Goal: Information Seeking & Learning: Learn about a topic

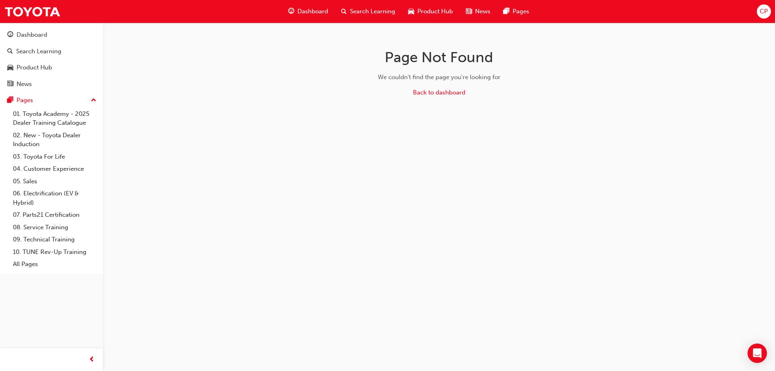
click at [369, 10] on span "Search Learning" at bounding box center [372, 11] width 45 height 9
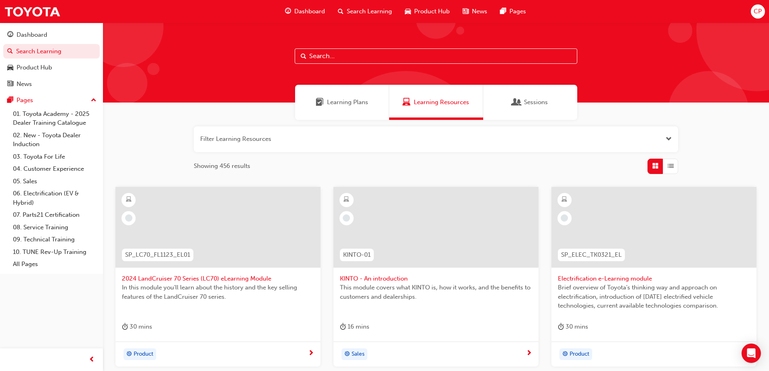
click at [324, 55] on input "text" at bounding box center [436, 55] width 283 height 15
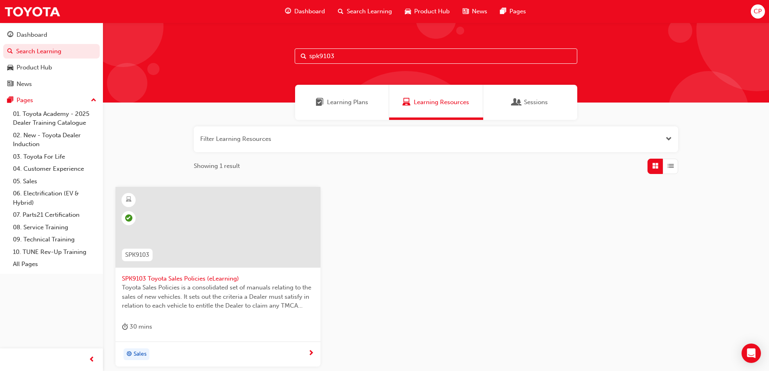
type input "spk9103"
click at [210, 219] on div at bounding box center [217, 227] width 205 height 81
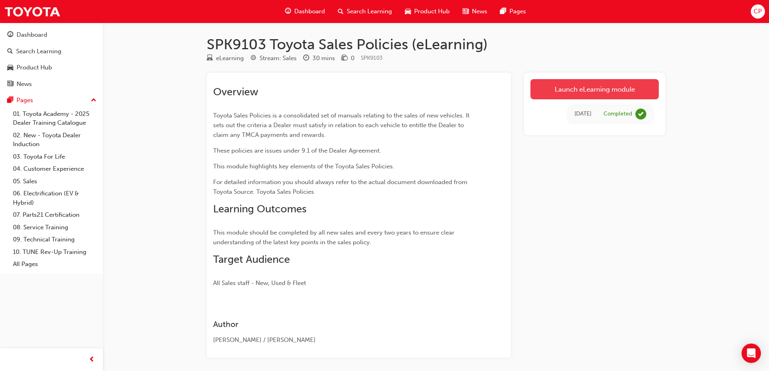
click at [612, 90] on link "Launch eLearning module" at bounding box center [595, 89] width 128 height 20
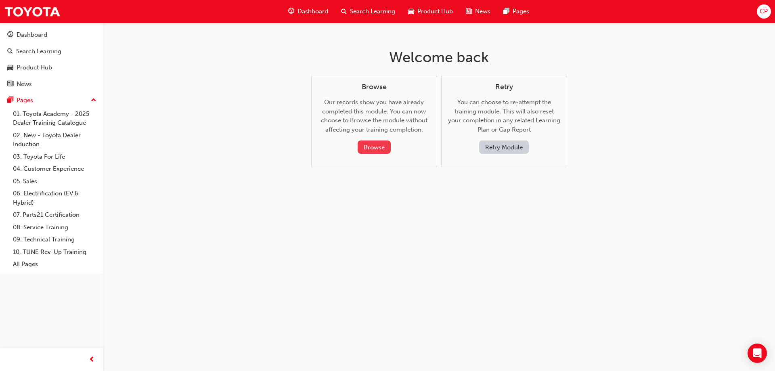
click at [371, 146] on button "Browse" at bounding box center [374, 147] width 33 height 13
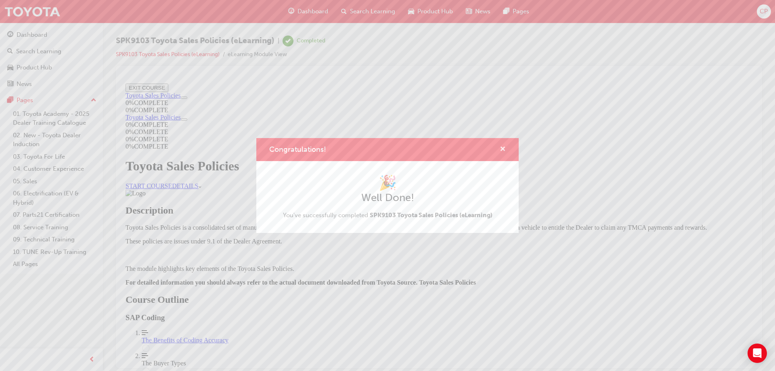
click at [503, 147] on span "cross-icon" at bounding box center [503, 149] width 6 height 7
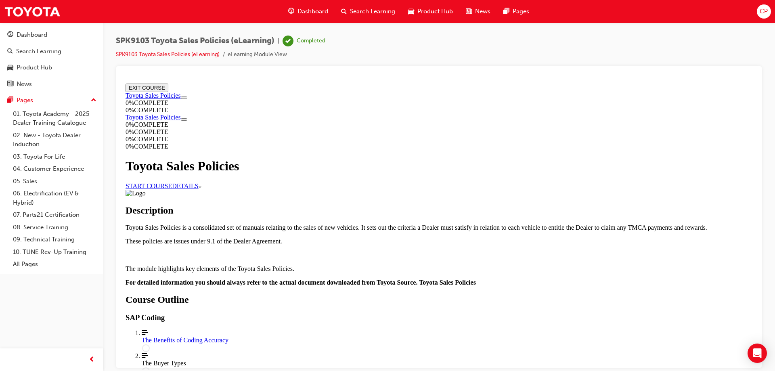
click at [172, 182] on link "START COURSE" at bounding box center [149, 185] width 46 height 7
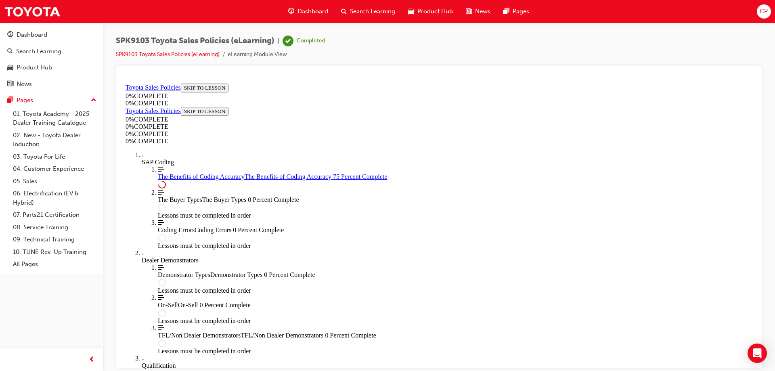
scroll to position [401, 0]
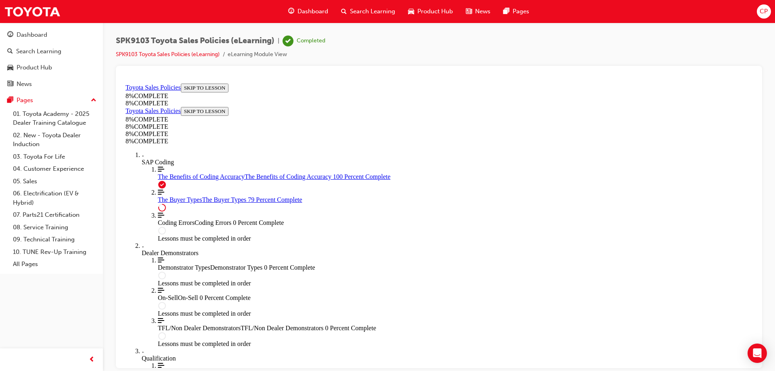
scroll to position [2814, 0]
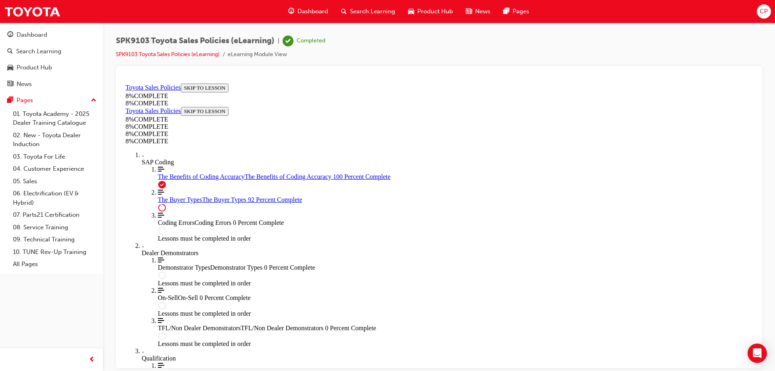
scroll to position [2935, 0]
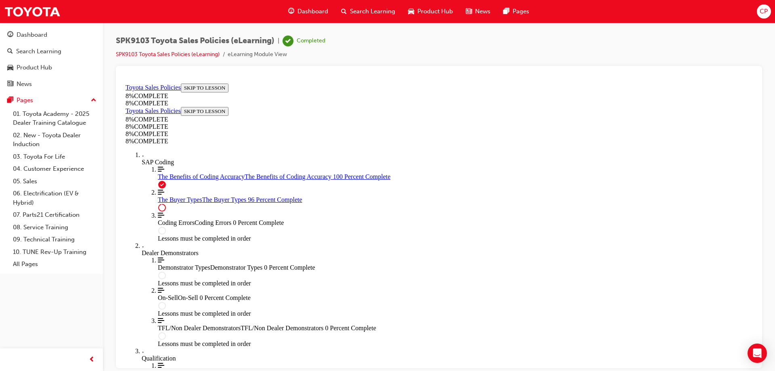
scroll to position [3317, 0]
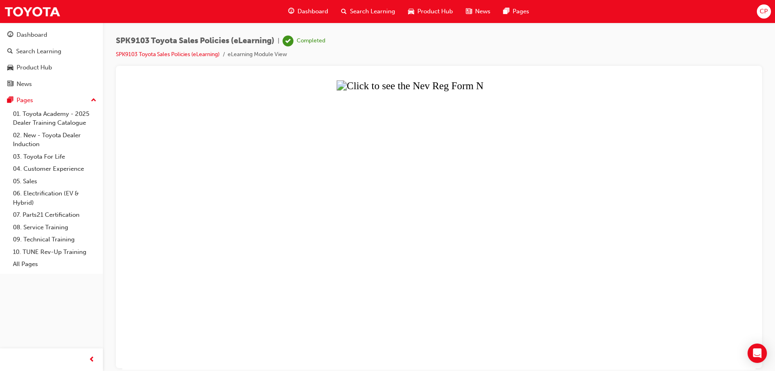
click at [267, 186] on button "Unzoom image" at bounding box center [438, 224] width 633 height 289
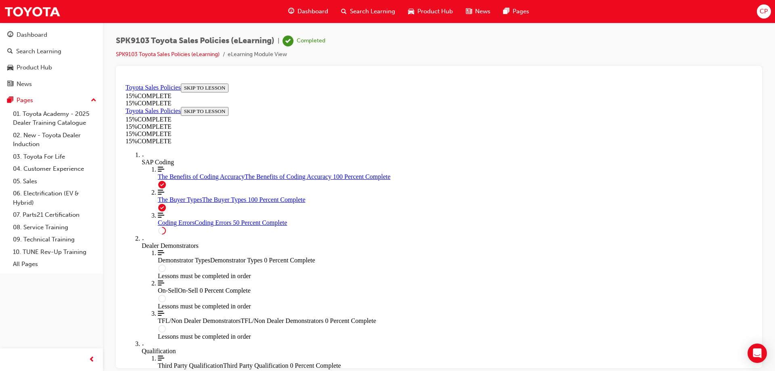
scroll to position [270, 0]
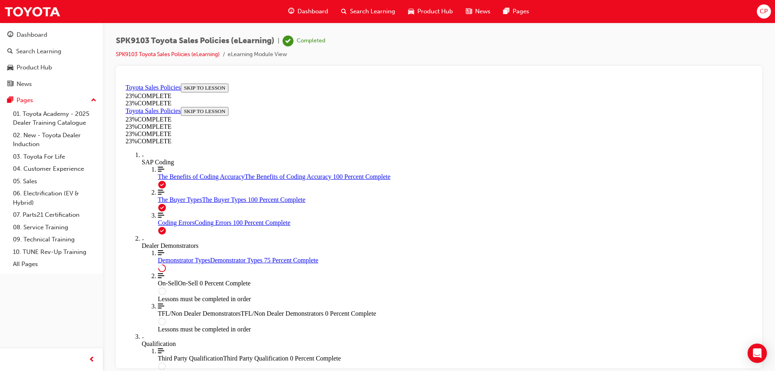
scroll to position [310, 0]
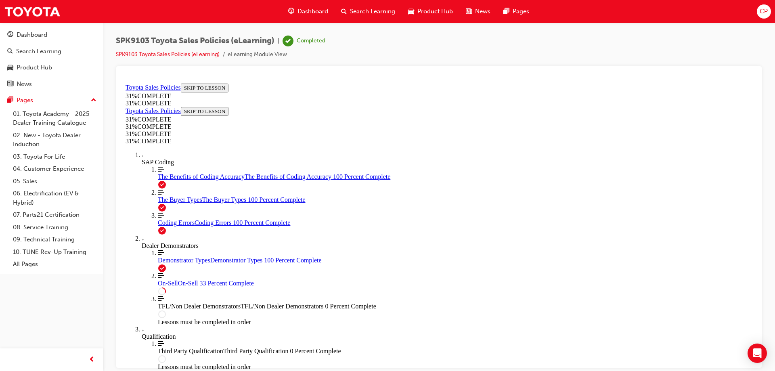
scroll to position [189, 0]
drag, startPoint x: 895, startPoint y: 388, endPoint x: 568, endPoint y: 263, distance: 350.8
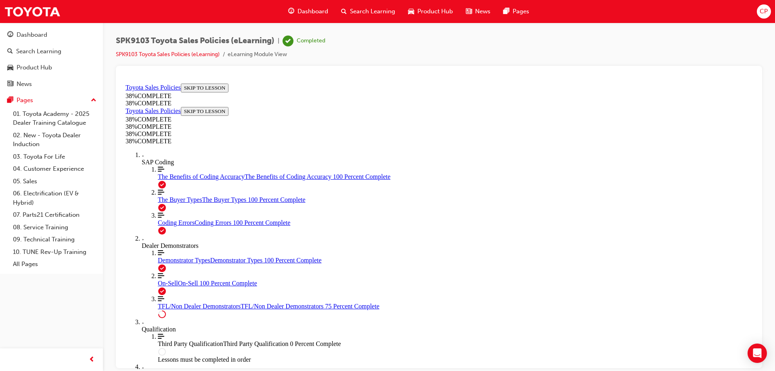
scroll to position [418, 0]
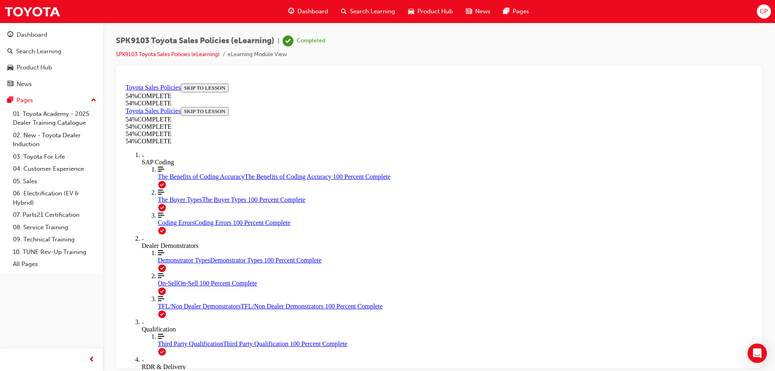
scroll to position [373, 0]
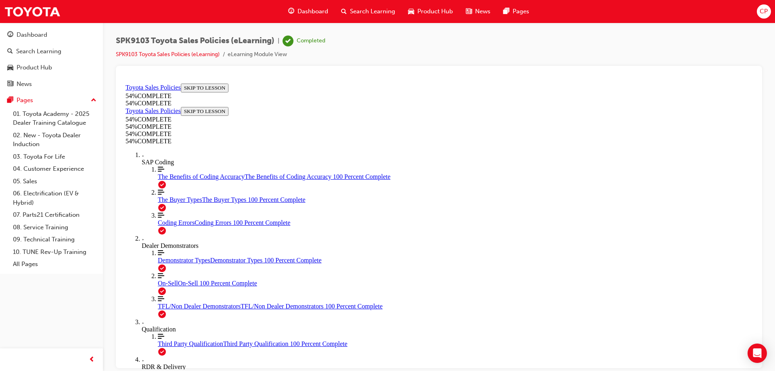
scroll to position [332, 0]
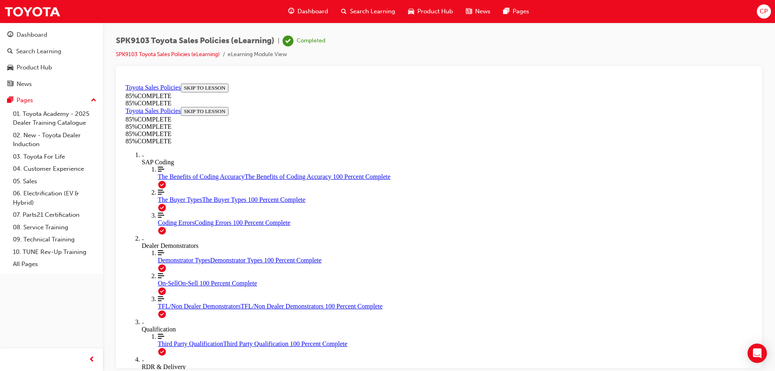
drag, startPoint x: 504, startPoint y: 178, endPoint x: 410, endPoint y: 275, distance: 135.6
drag, startPoint x: 498, startPoint y: 176, endPoint x: 392, endPoint y: 296, distance: 159.9
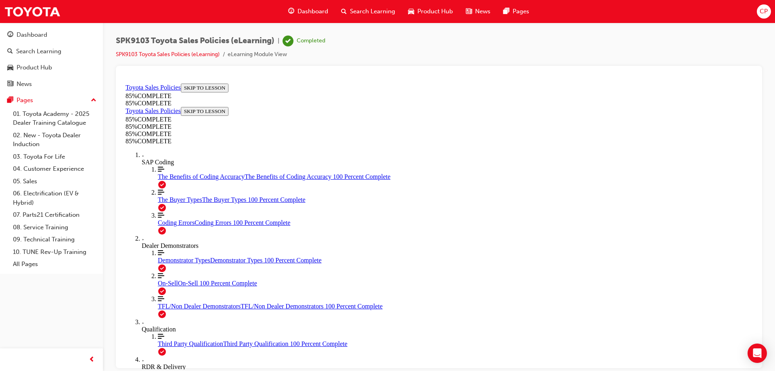
drag, startPoint x: 495, startPoint y: 258, endPoint x: 401, endPoint y: 353, distance: 134.2
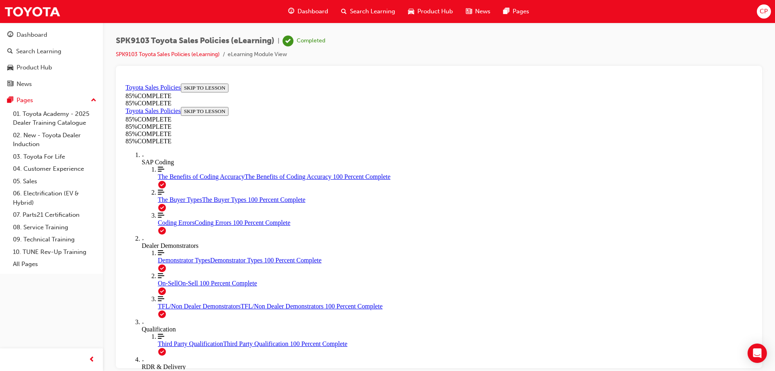
drag, startPoint x: 498, startPoint y: 129, endPoint x: 388, endPoint y: 249, distance: 162.6
drag, startPoint x: 489, startPoint y: 148, endPoint x: 585, endPoint y: 241, distance: 133.1
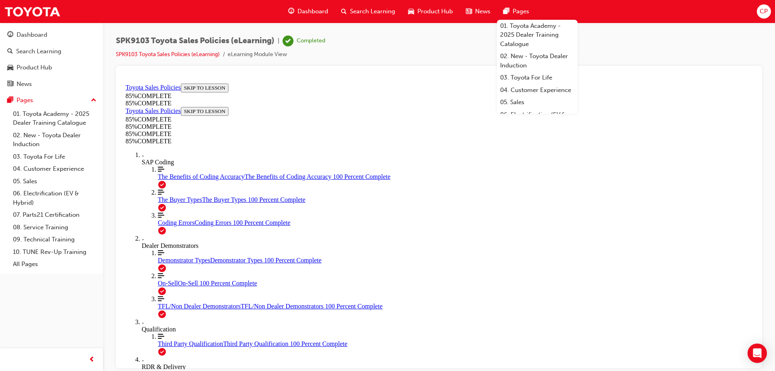
scroll to position [391, 0]
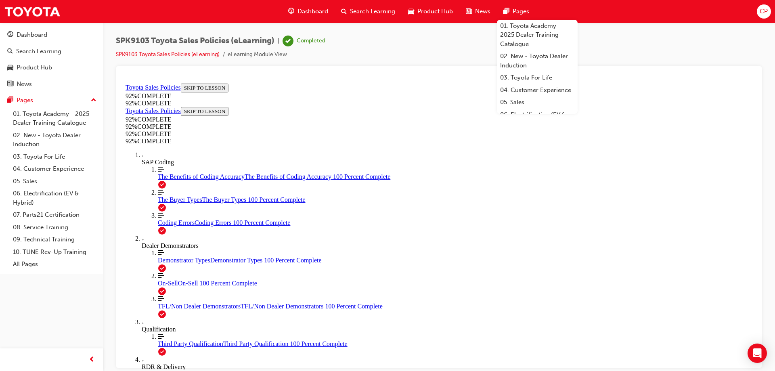
scroll to position [110, 0]
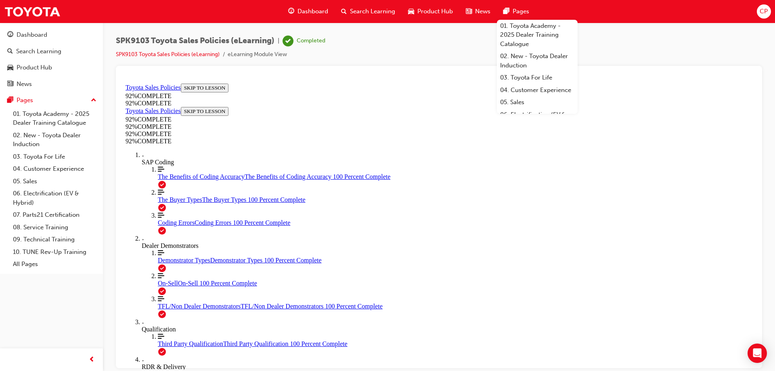
scroll to position [193, 0]
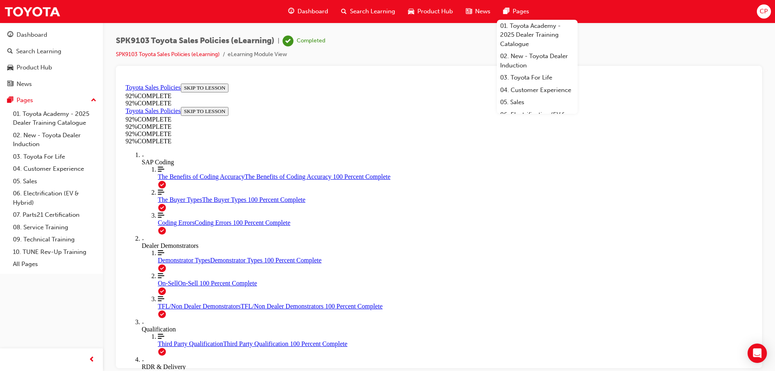
scroll to position [121, 0]
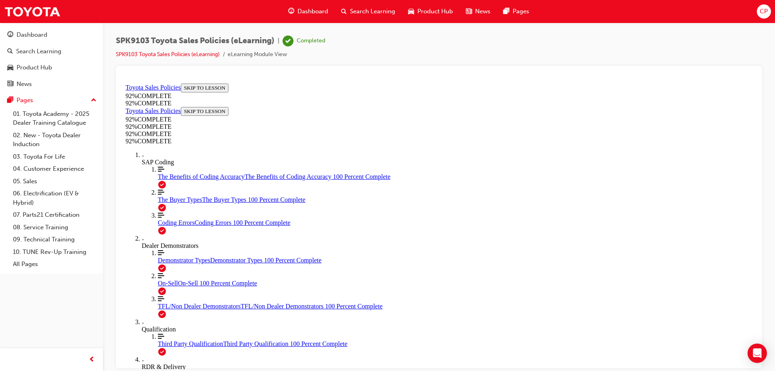
scroll to position [202, 0]
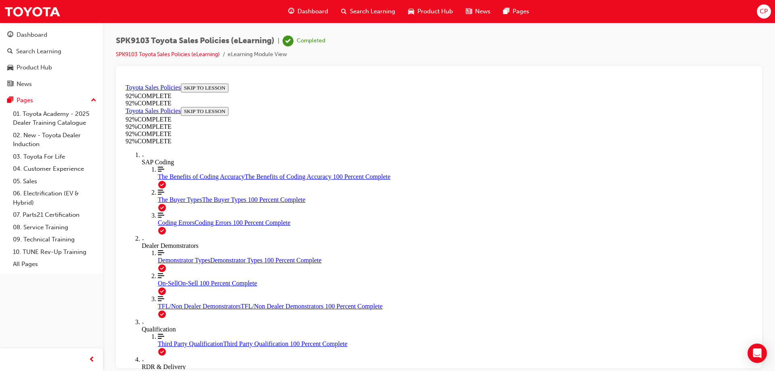
drag, startPoint x: 365, startPoint y: 303, endPoint x: 378, endPoint y: 308, distance: 13.4
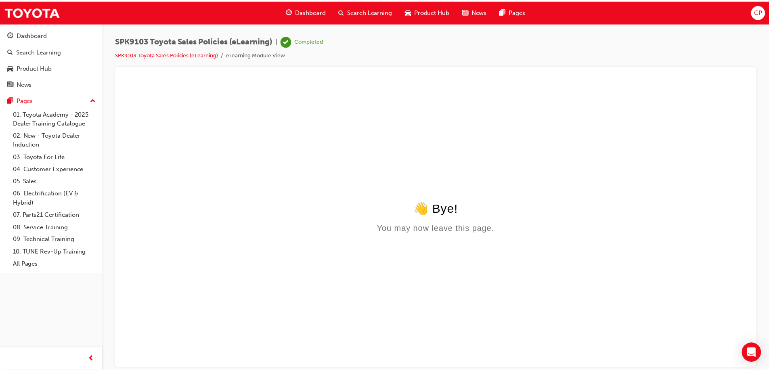
scroll to position [0, 0]
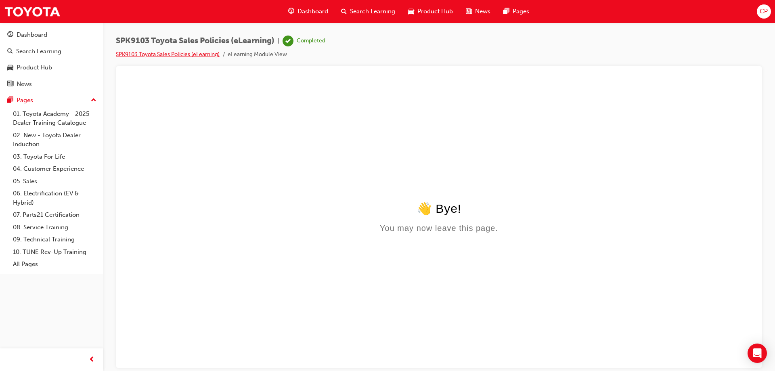
click at [164, 53] on link "SPK9103 Toyota Sales Policies (eLearning)" at bounding box center [168, 54] width 104 height 7
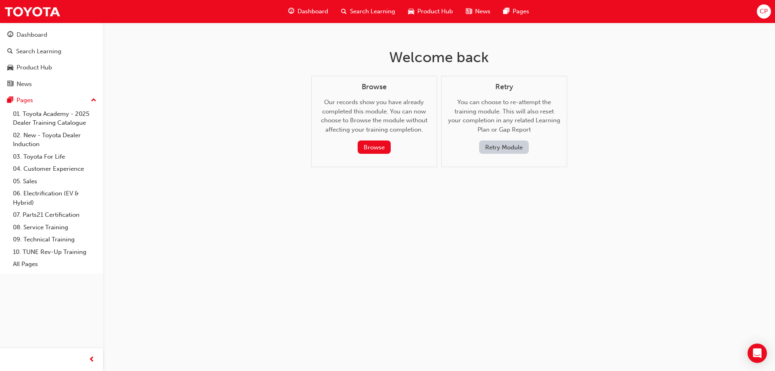
click at [374, 10] on span "Search Learning" at bounding box center [372, 11] width 45 height 9
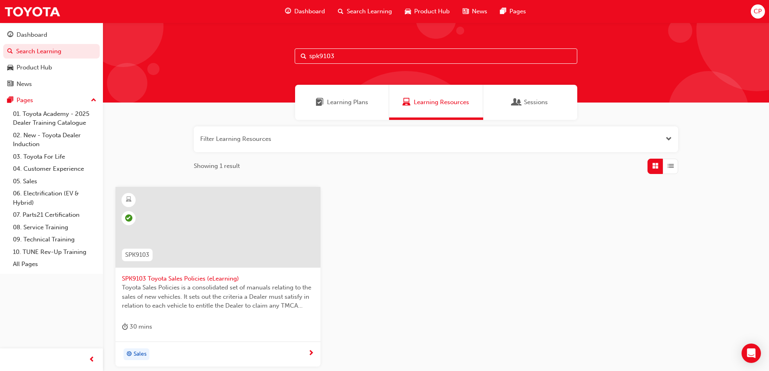
click at [347, 51] on input "spk9103" at bounding box center [436, 55] width 283 height 15
click at [383, 59] on input "spk9103" at bounding box center [436, 55] width 283 height 15
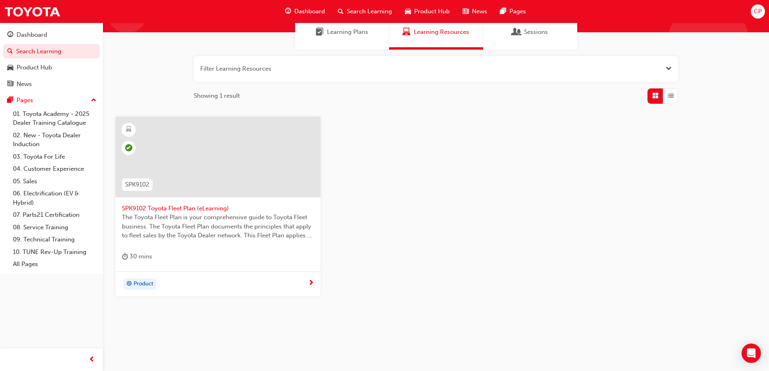
scroll to position [74, 0]
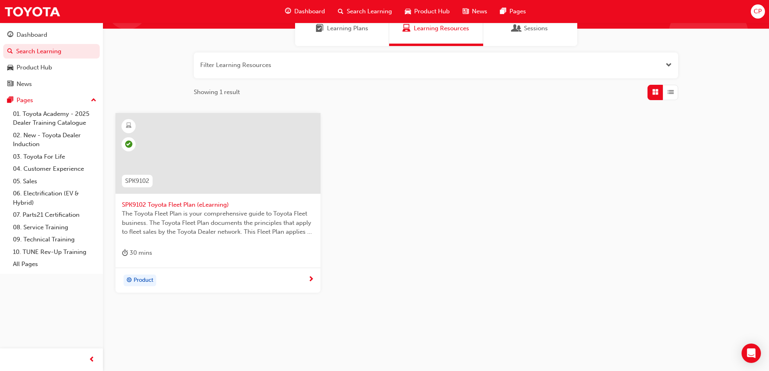
type input "spk9102"
click at [208, 138] on div at bounding box center [217, 153] width 205 height 81
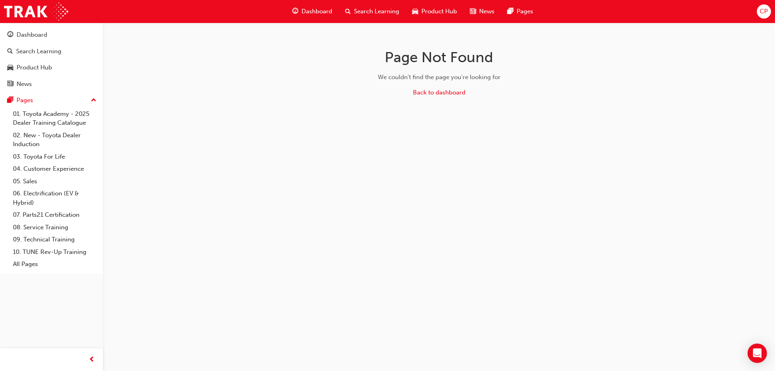
click at [370, 8] on span "Search Learning" at bounding box center [376, 11] width 45 height 9
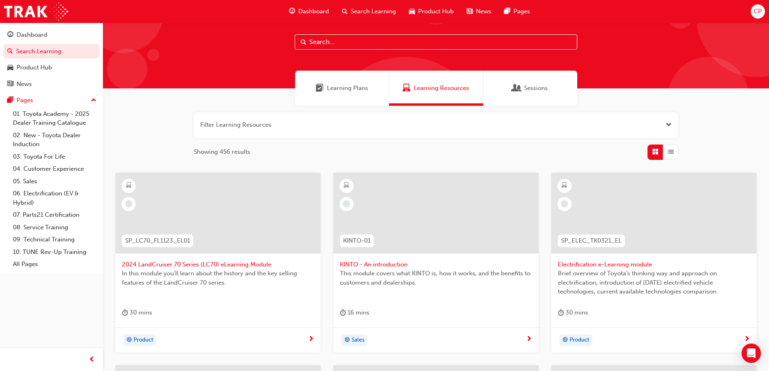
scroll to position [14, 0]
